Goal: Find specific page/section: Find specific page/section

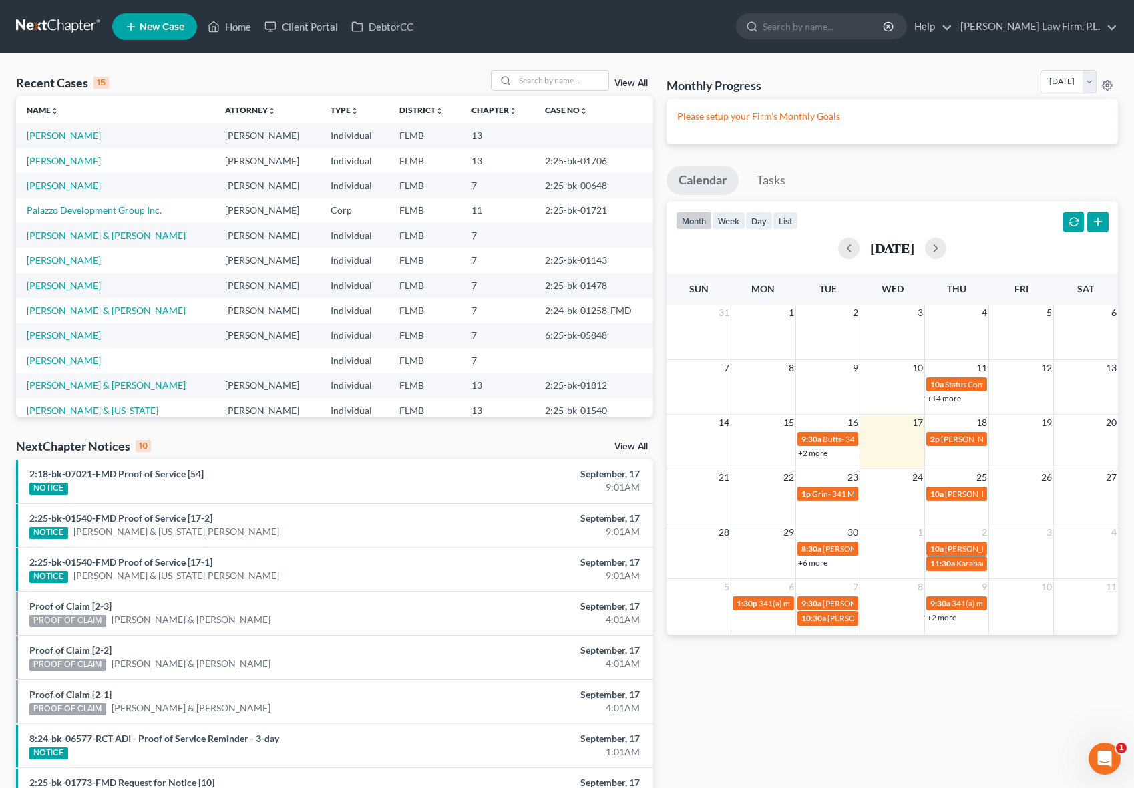
click at [862, 40] on ul "New Case Home Client Portal DebtorCC - No Result - See all results Or Press Ent…" at bounding box center [615, 26] width 1006 height 35
click at [564, 83] on input "search" at bounding box center [562, 80] width 94 height 19
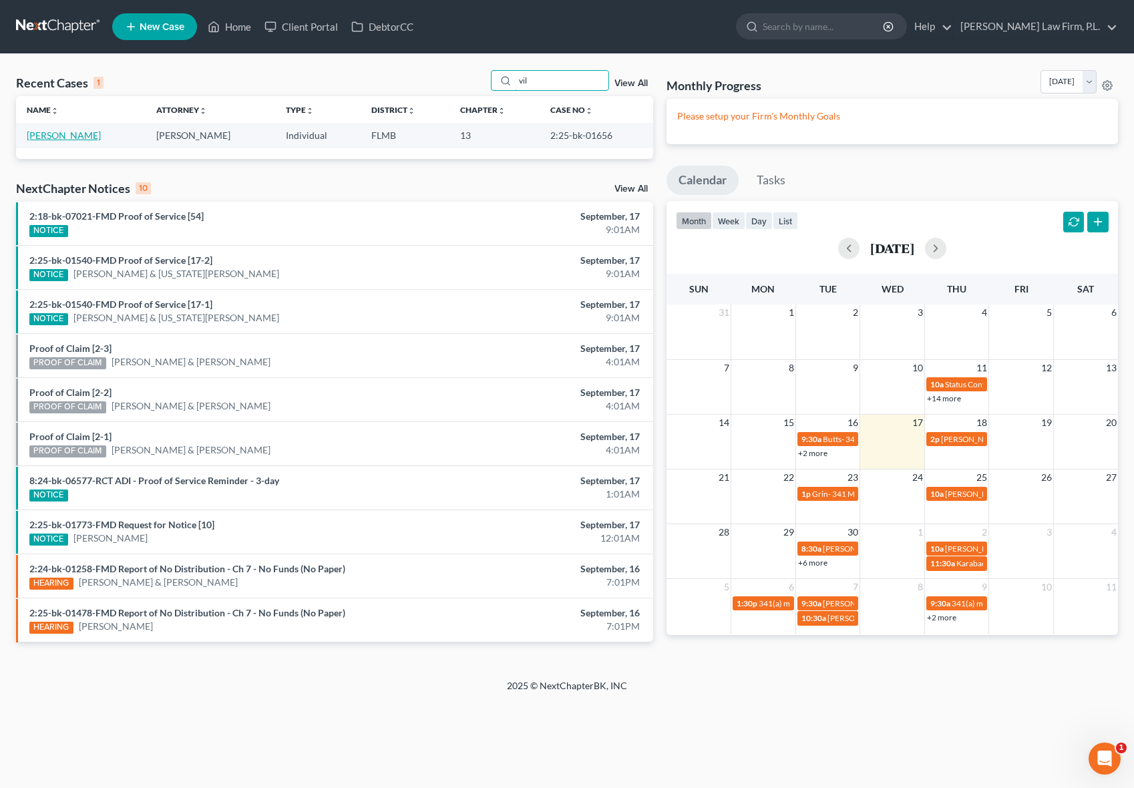
type input "vil"
click at [66, 137] on link "[PERSON_NAME]" at bounding box center [64, 135] width 74 height 11
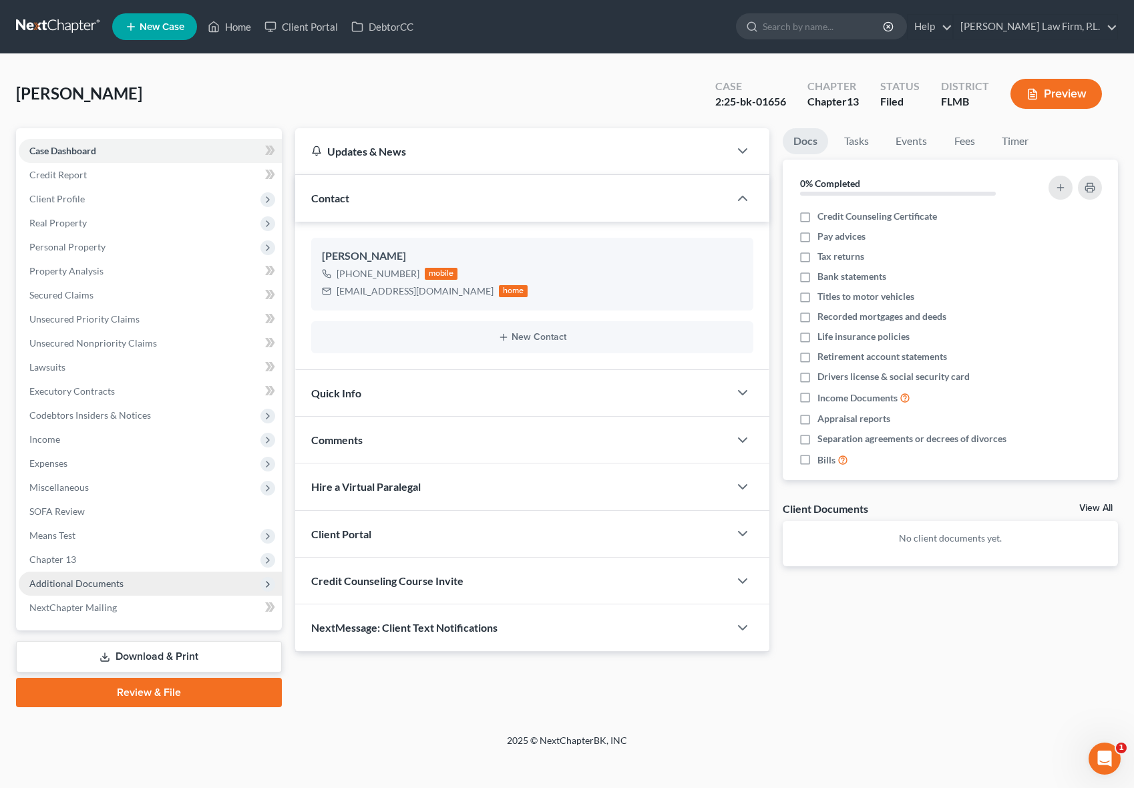
click at [123, 595] on span "Additional Documents" at bounding box center [150, 584] width 263 height 24
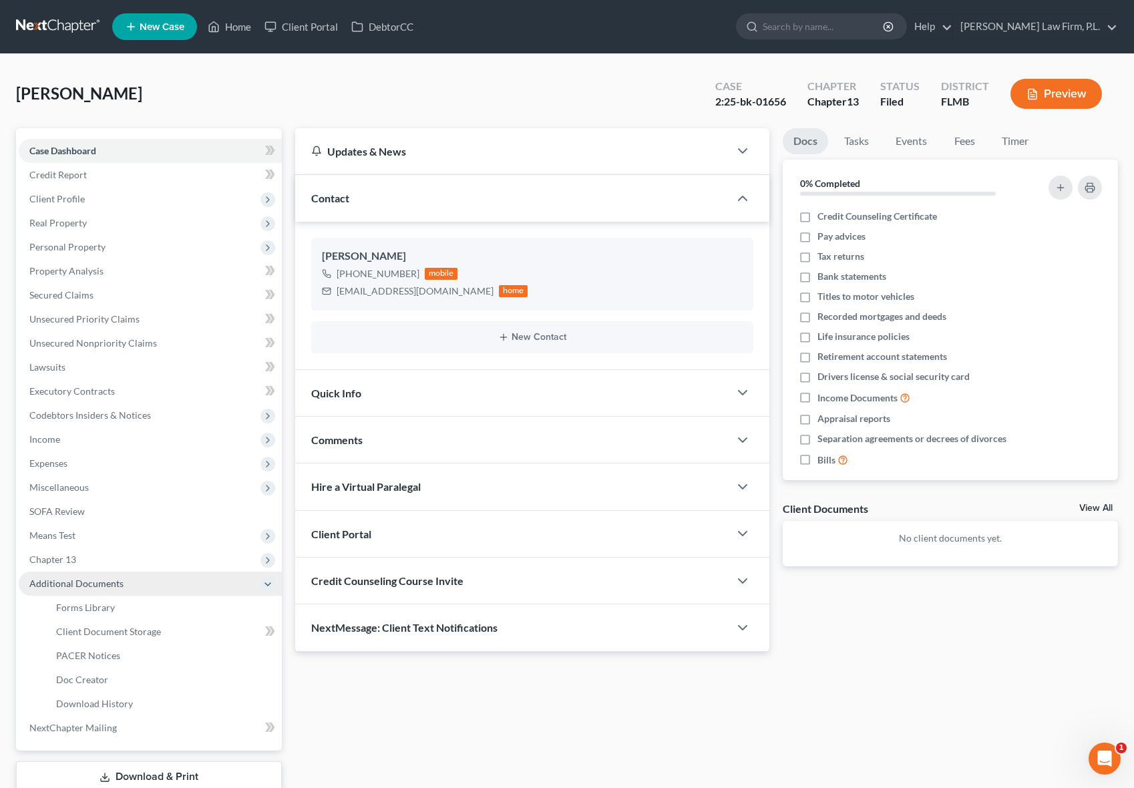
click at [109, 579] on span "Additional Documents" at bounding box center [76, 583] width 94 height 11
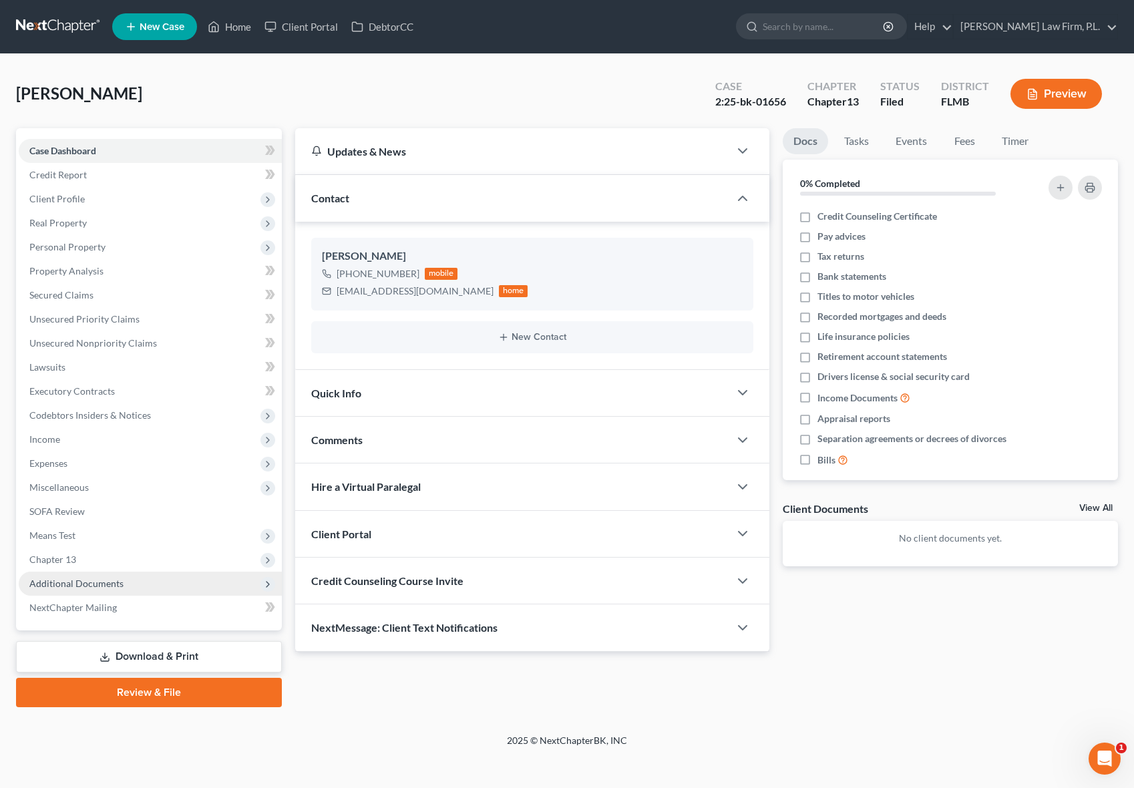
click at [109, 579] on span "Additional Documents" at bounding box center [76, 583] width 94 height 11
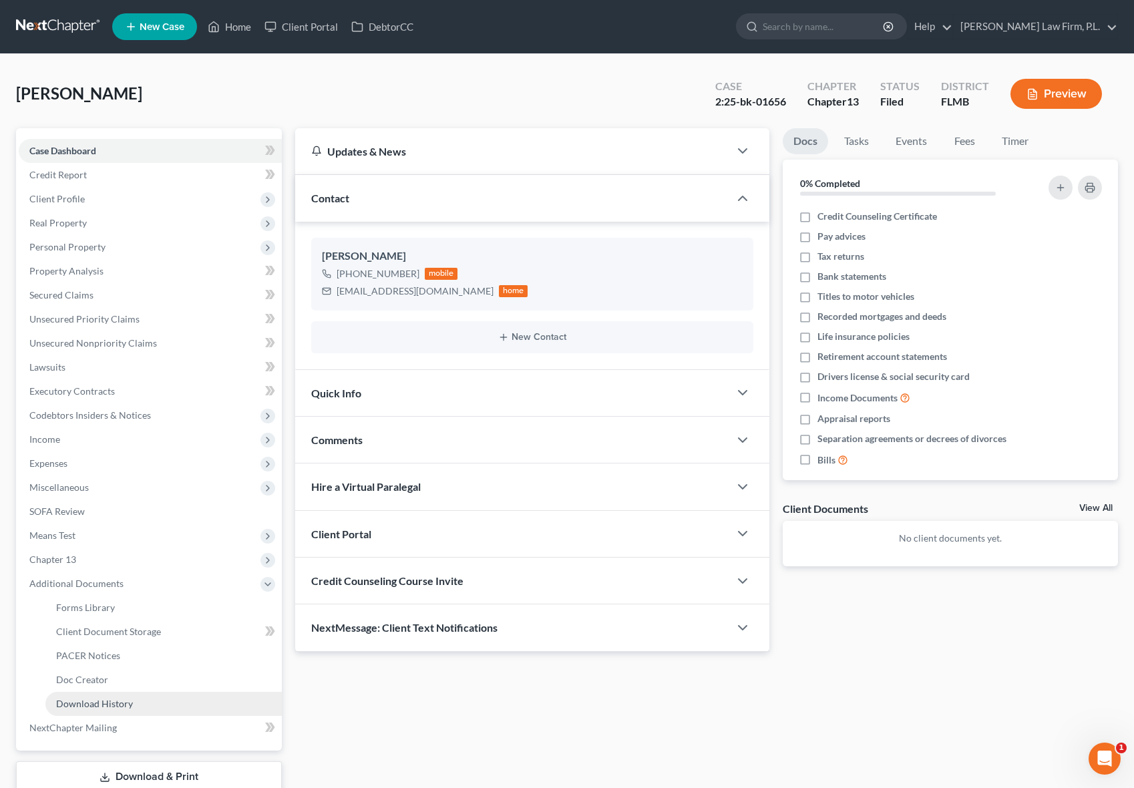
click at [104, 701] on span "Download History" at bounding box center [94, 703] width 77 height 11
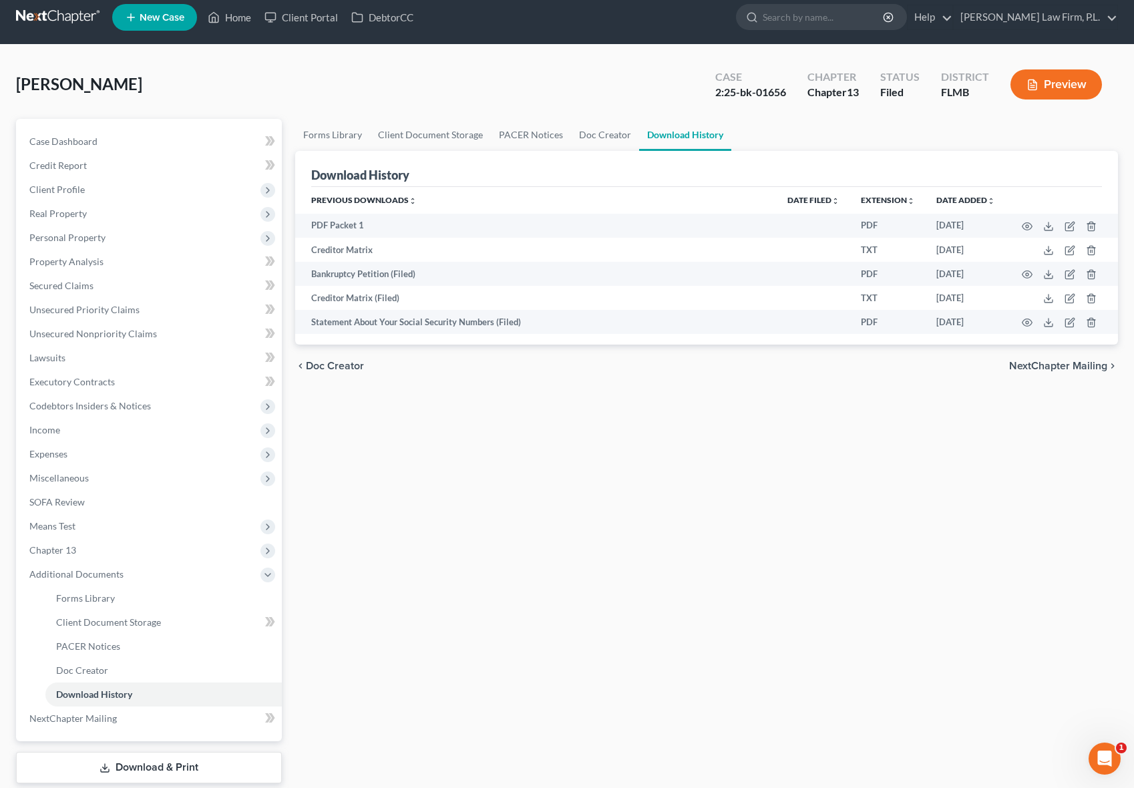
scroll to position [13, 0]
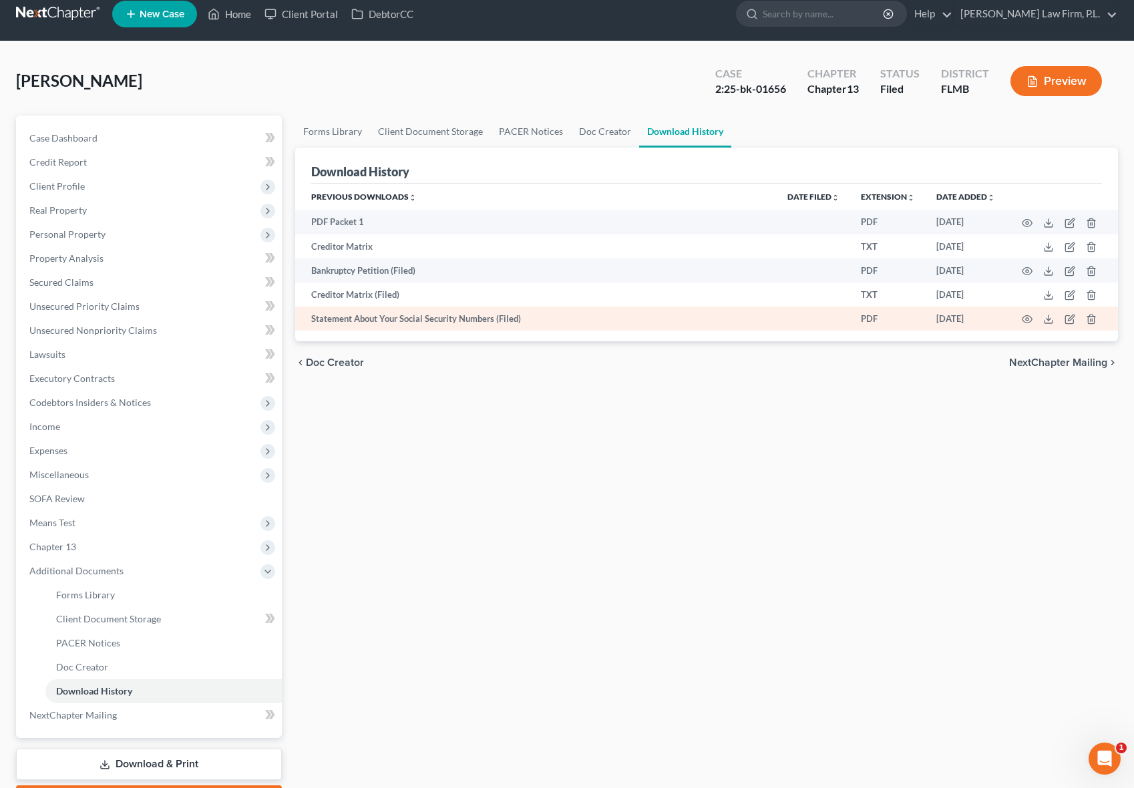
click at [389, 319] on td "Statement About Your Social Security Numbers (Filed)" at bounding box center [536, 319] width 482 height 24
click at [1031, 320] on icon "button" at bounding box center [1028, 319] width 10 height 7
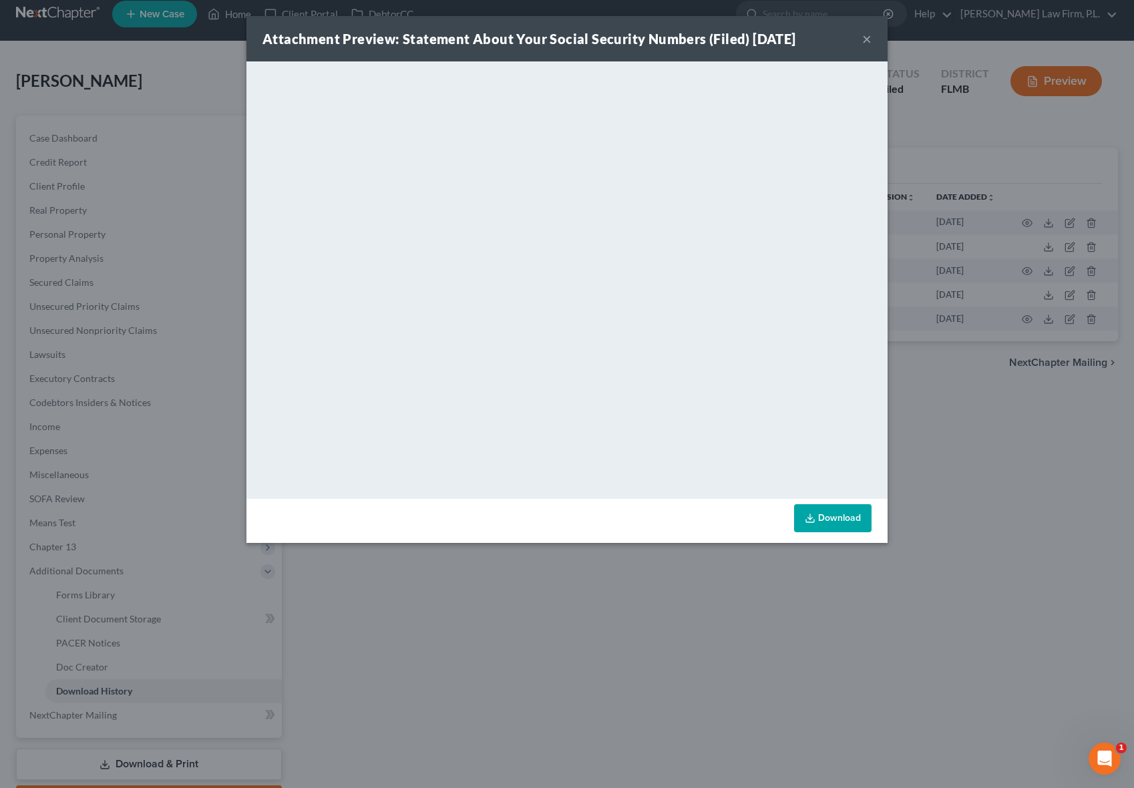
click at [873, 35] on div "Attachment Preview: Statement About Your Social Security Numbers (Filed) [DATE]…" at bounding box center [567, 38] width 641 height 45
click at [866, 40] on button "×" at bounding box center [866, 39] width 9 height 16
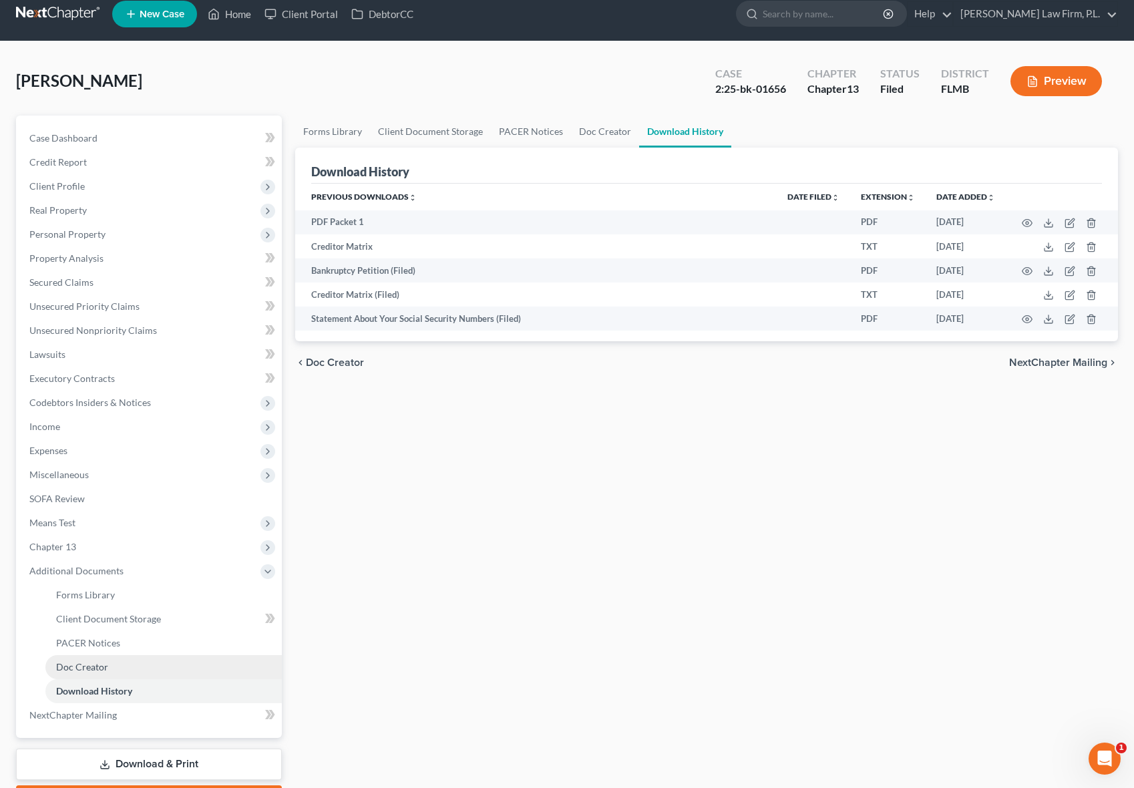
click at [75, 666] on span "Doc Creator" at bounding box center [82, 666] width 52 height 11
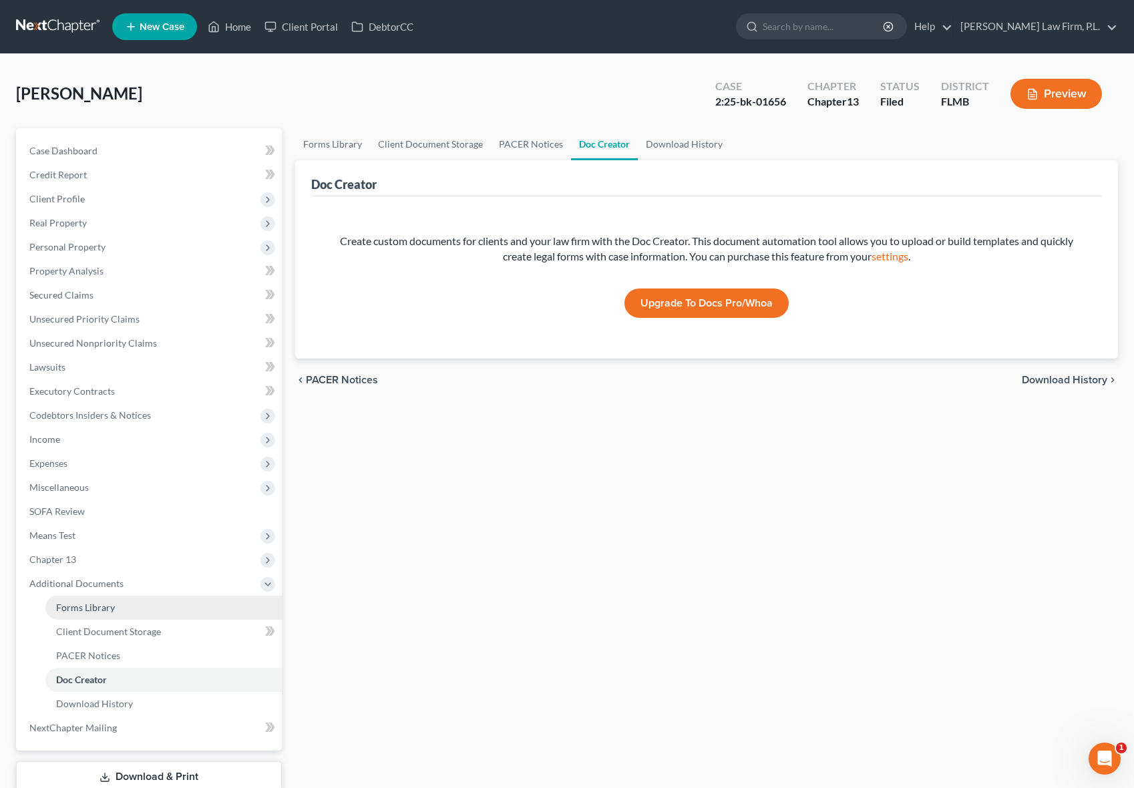
click at [93, 609] on span "Forms Library" at bounding box center [85, 607] width 59 height 11
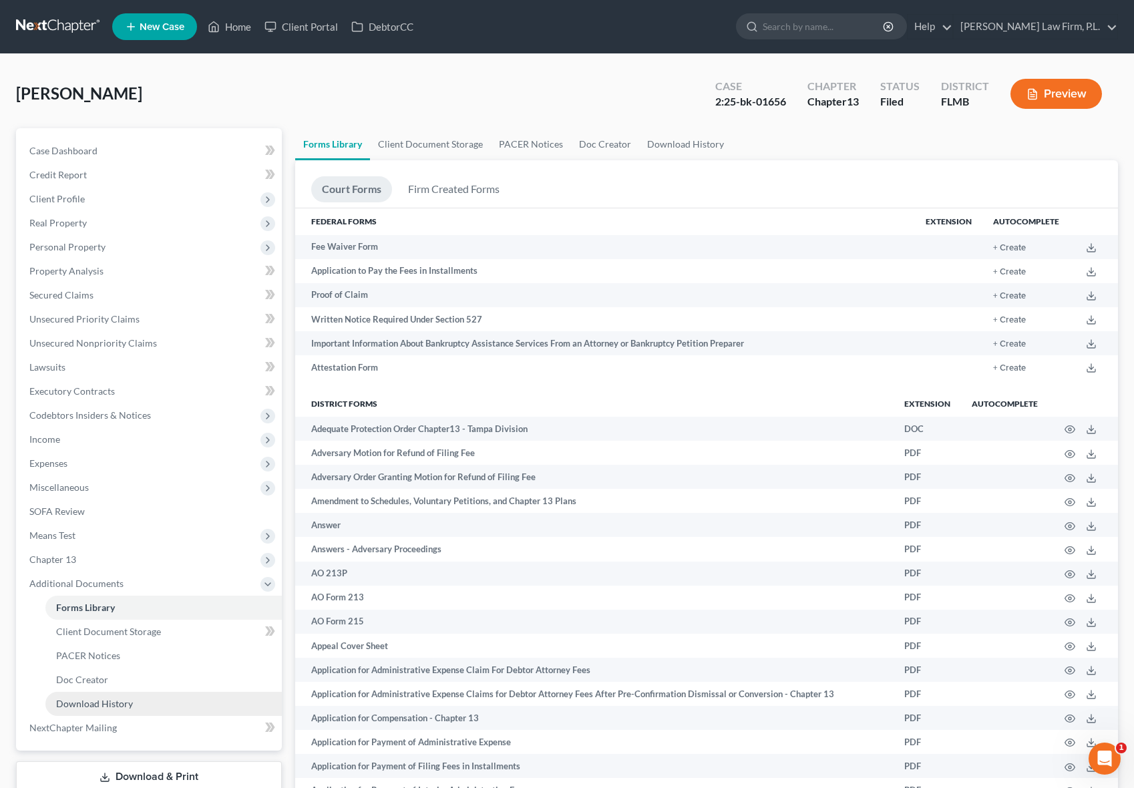
click at [115, 701] on span "Download History" at bounding box center [94, 703] width 77 height 11
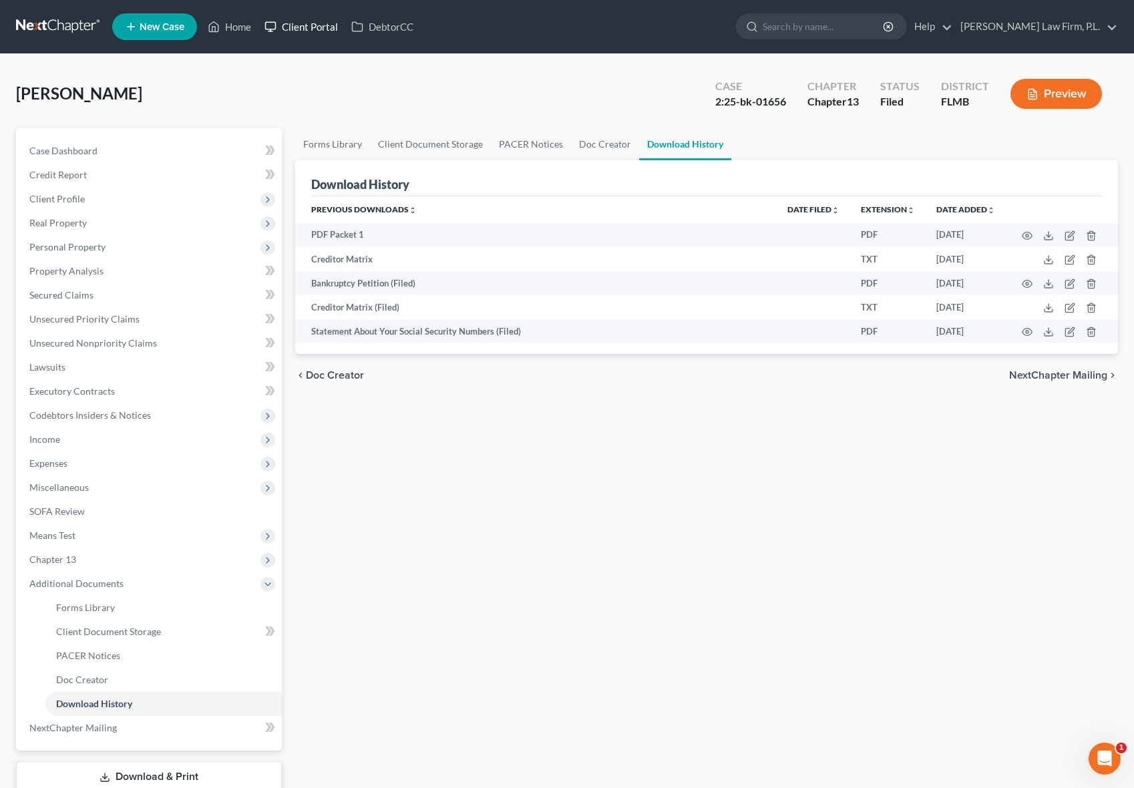
click at [284, 25] on link "Client Portal" at bounding box center [301, 27] width 87 height 24
click at [881, 434] on div "Forms Library Client Document Storage PACER Notices Doc Creator Download Histor…" at bounding box center [707, 477] width 837 height 699
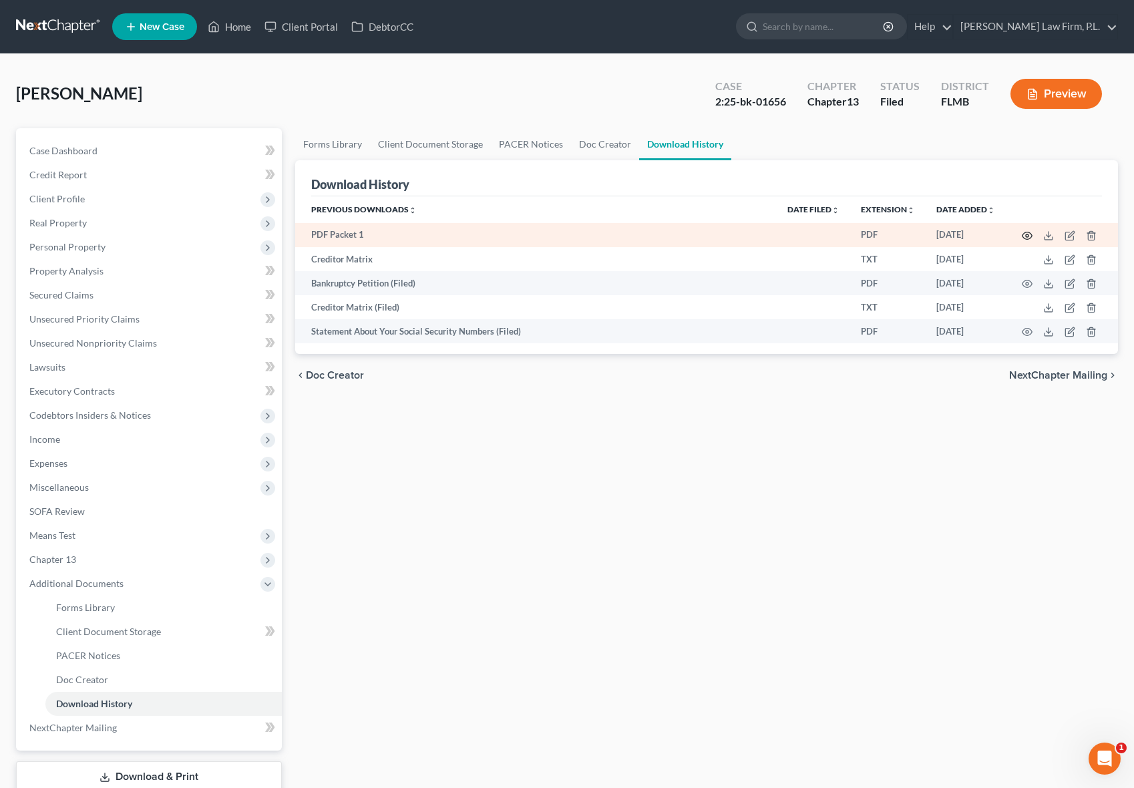
click at [1031, 231] on icon "button" at bounding box center [1027, 235] width 11 height 11
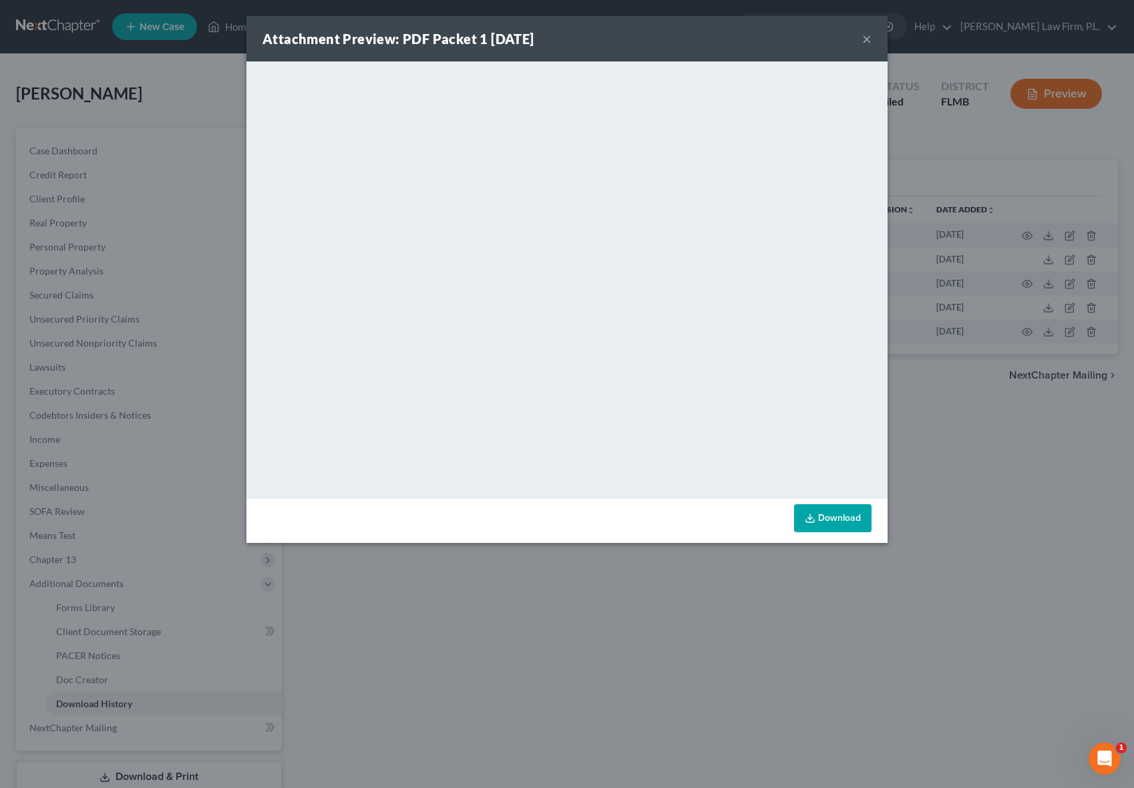
click at [857, 38] on div "Attachment Preview: PDF Packet 1 [DATE] ×" at bounding box center [567, 38] width 641 height 45
click at [864, 38] on button "×" at bounding box center [866, 39] width 9 height 16
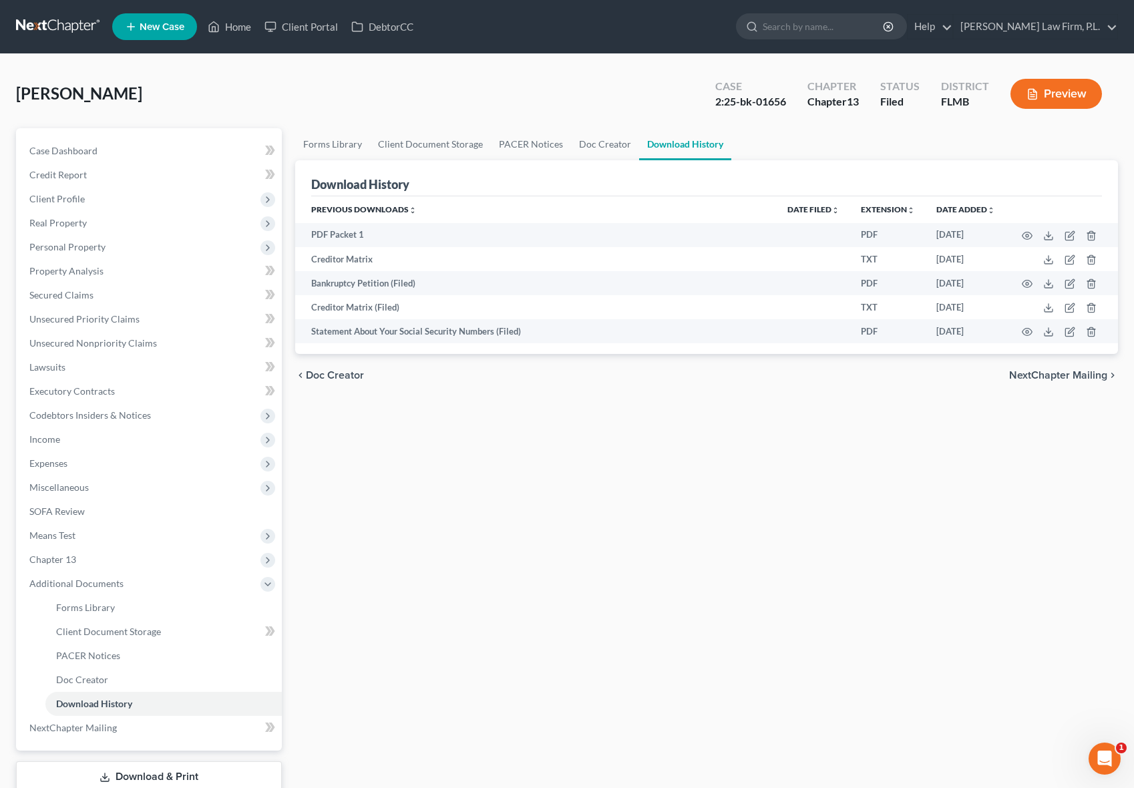
click at [492, 524] on div "Forms Library Client Document Storage PACER Notices Doc Creator Download Histor…" at bounding box center [707, 477] width 837 height 699
click at [104, 144] on link "Case Dashboard" at bounding box center [150, 151] width 263 height 24
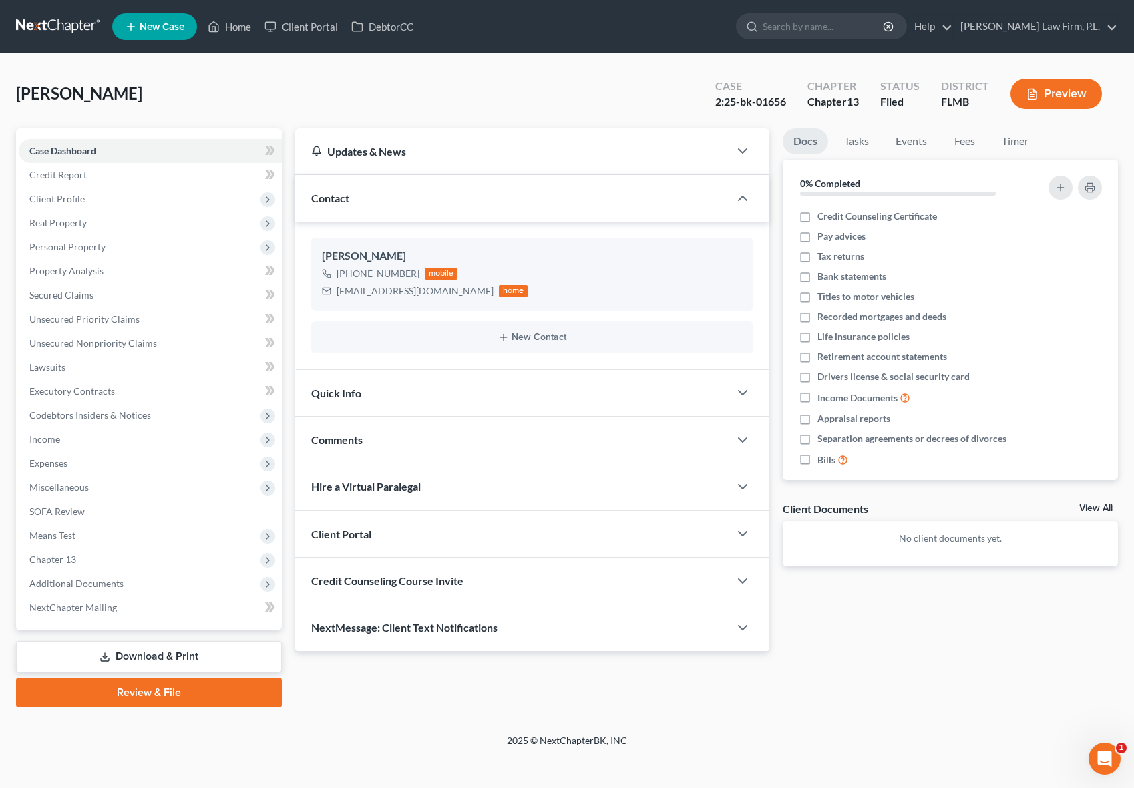
click at [399, 689] on div "Updates & News × District Notes Take a look at NextChapter's District Notes to …" at bounding box center [707, 417] width 837 height 579
click at [291, 579] on div "Updates & News × District Notes Take a look at NextChapter's District Notes to …" at bounding box center [533, 390] width 488 height 524
click at [289, 561] on div "Updates & News × District Notes Take a look at NextChapter's District Notes to …" at bounding box center [533, 390] width 488 height 524
click at [291, 236] on div "Updates & News × District Notes Take a look at NextChapter's District Notes to …" at bounding box center [533, 390] width 488 height 524
